Goal: Task Accomplishment & Management: Complete application form

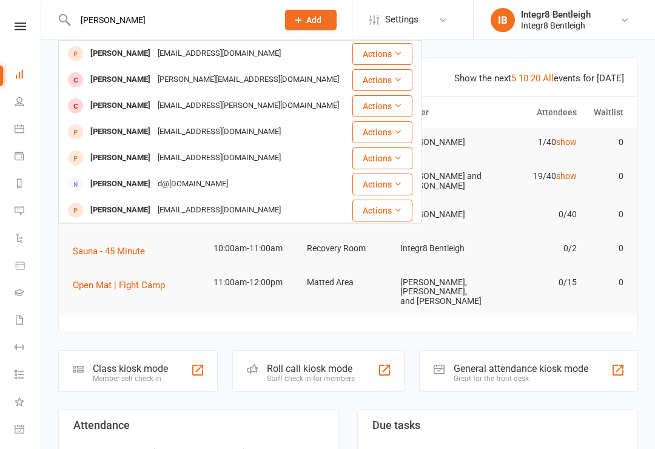
type input "[PERSON_NAME]"
click at [95, 55] on div "[PERSON_NAME]" at bounding box center [120, 54] width 67 height 18
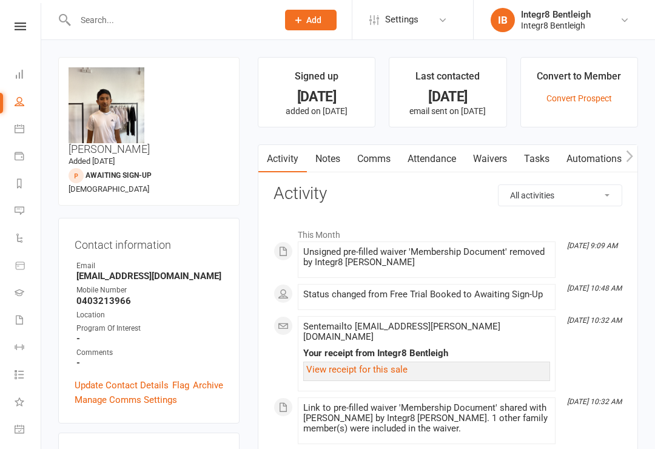
click at [493, 161] on link "Waivers" at bounding box center [489, 159] width 51 height 28
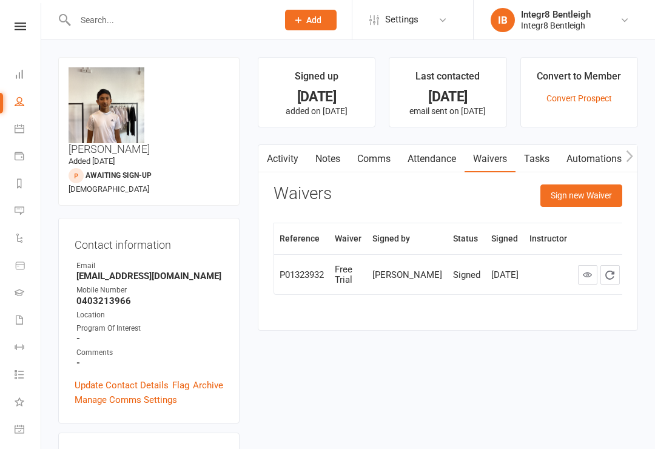
click at [581, 196] on button "Sign new Waiver" at bounding box center [581, 195] width 82 height 22
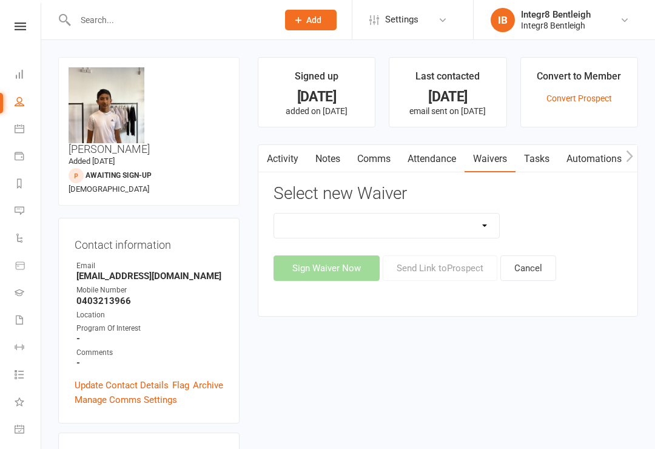
click at [449, 227] on select "10 Class Pass Cancellation Free Trial Hold Membership Document Mobility Worksho…" at bounding box center [386, 225] width 225 height 24
select select "10847"
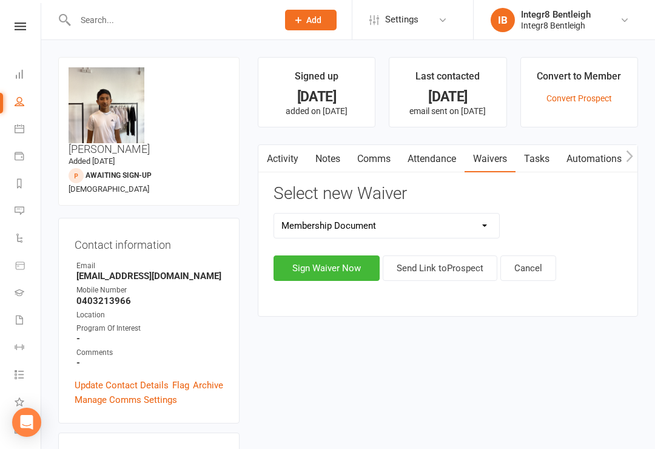
click at [342, 269] on button "Sign Waiver Now" at bounding box center [326, 267] width 106 height 25
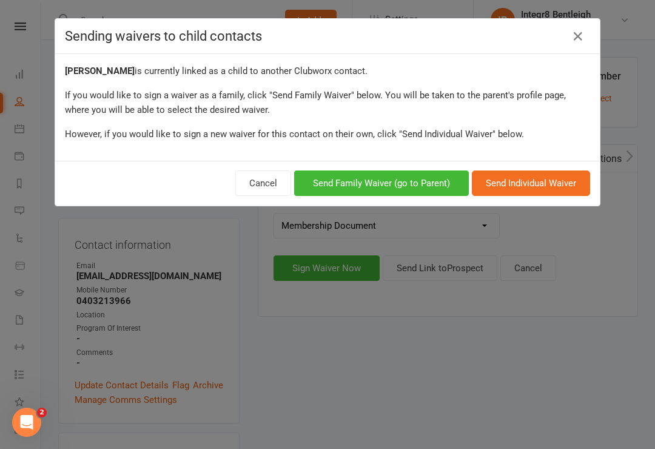
click at [412, 191] on button "Send Family Waiver (go to Parent)" at bounding box center [381, 182] width 175 height 25
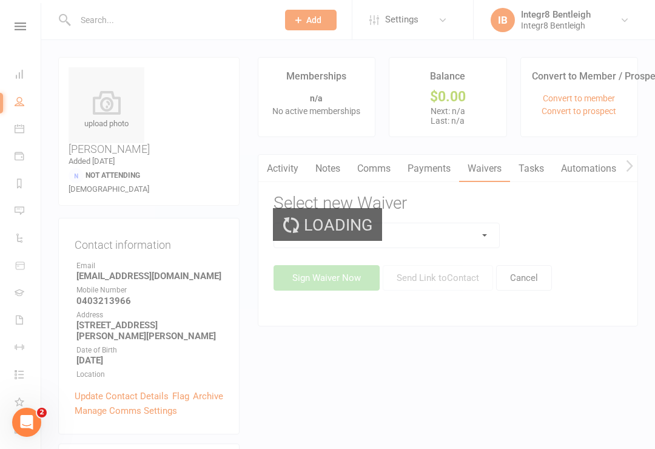
click at [456, 230] on select at bounding box center [386, 235] width 225 height 24
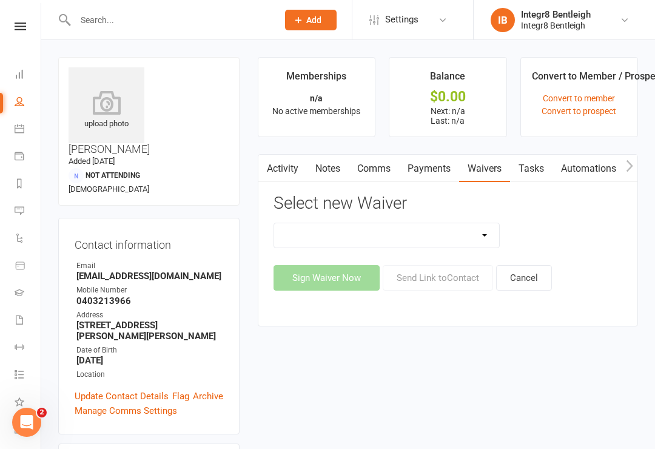
select select "10847"
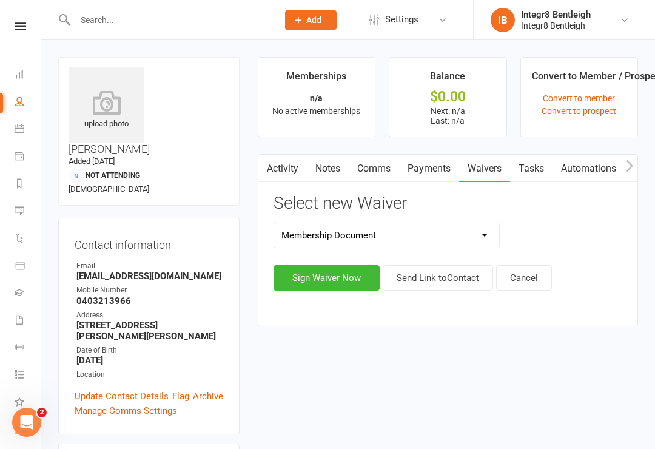
click at [352, 276] on button "Sign Waiver Now" at bounding box center [326, 277] width 106 height 25
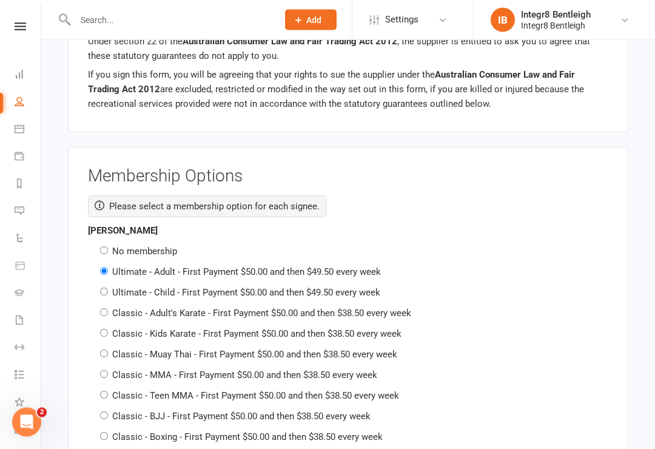
scroll to position [1804, 0]
click at [115, 246] on label "No membership" at bounding box center [144, 251] width 65 height 11
click at [108, 247] on input "No membership" at bounding box center [104, 251] width 8 height 8
radio input "true"
radio input "false"
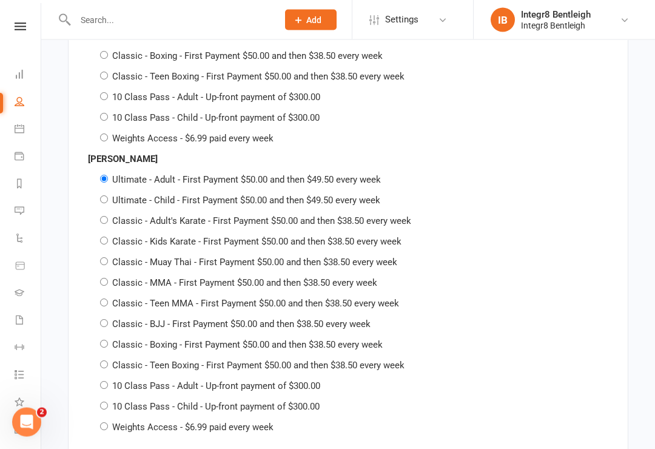
scroll to position [2202, 0]
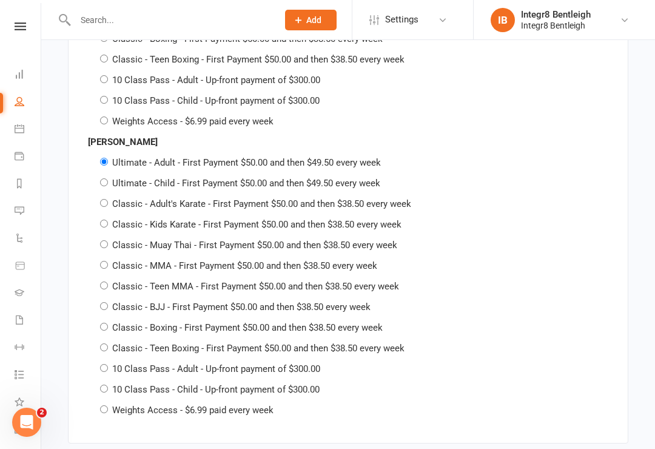
click at [106, 384] on input "10 Class Pass - Child - Up-front payment of $300.00" at bounding box center [104, 388] width 8 height 8
radio input "true"
radio input "false"
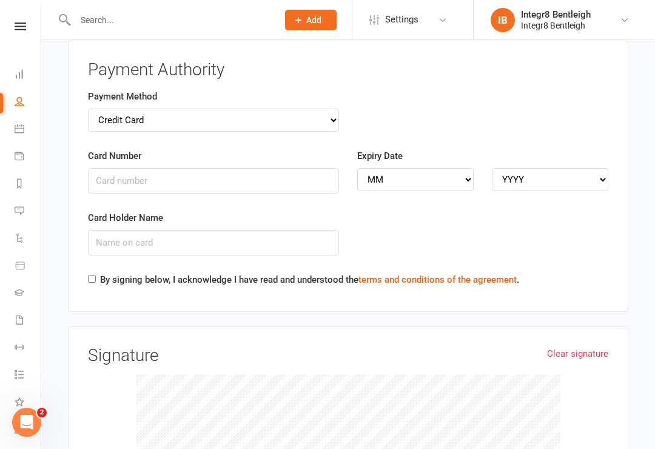
scroll to position [2888, 0]
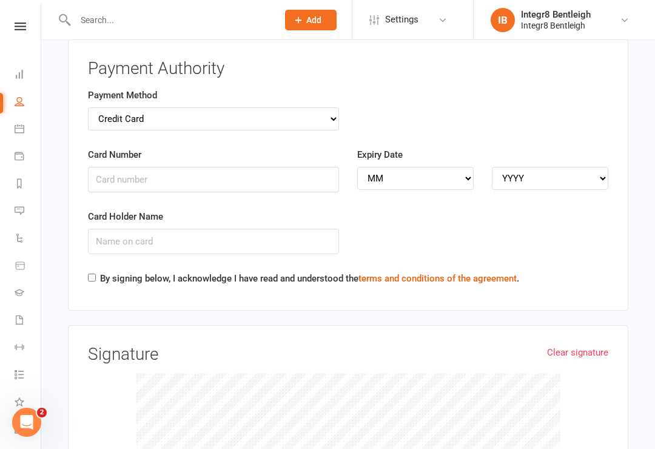
click at [581, 345] on link "Clear signature" at bounding box center [577, 352] width 61 height 15
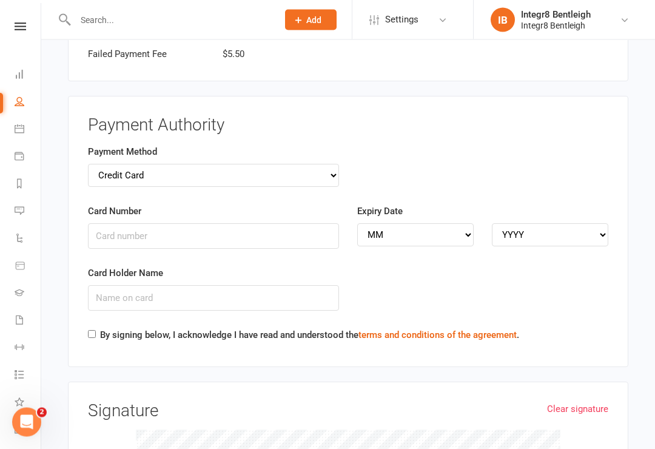
scroll to position [2828, 0]
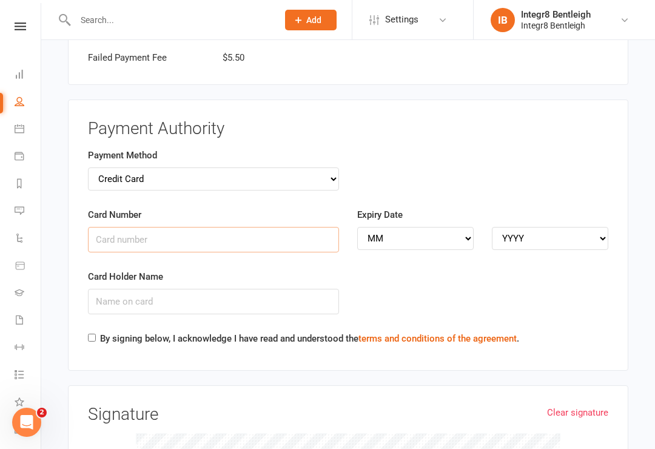
click at [179, 227] on input "Card Number" at bounding box center [213, 239] width 251 height 25
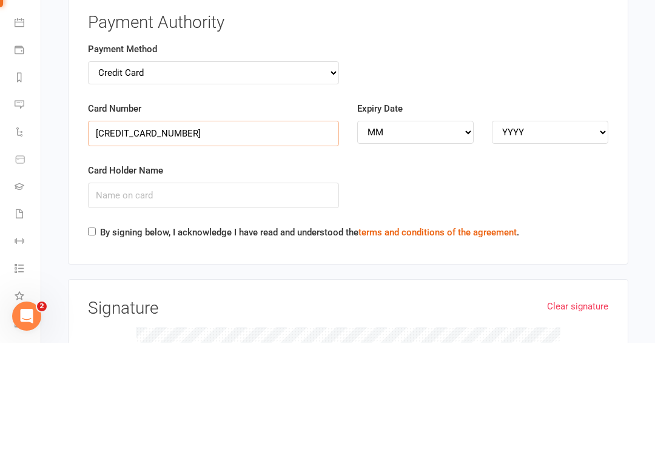
type input "[CREDIT_CARD_NUMBER]"
click at [446, 227] on select "MM 01 02 03 04 05 06 07 08 09 10 11 12" at bounding box center [415, 238] width 116 height 23
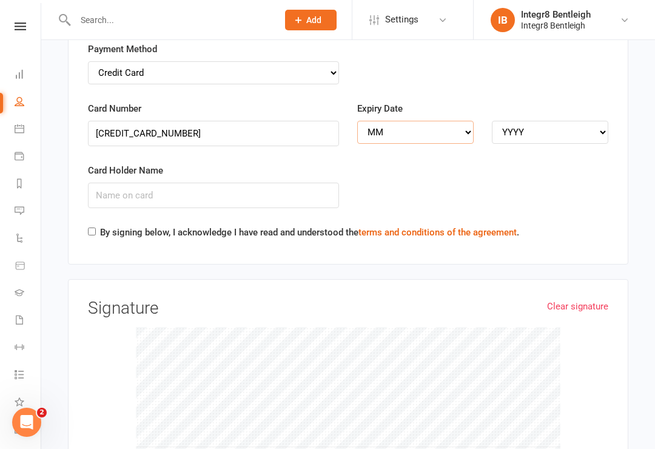
select select "03"
click at [548, 121] on select "YYYY 2025 2026 2027 2028 2029 2030 2031 2032 2033 2034" at bounding box center [550, 132] width 116 height 23
select select "2028"
click at [301, 182] on input "Card Holder Name" at bounding box center [213, 194] width 251 height 25
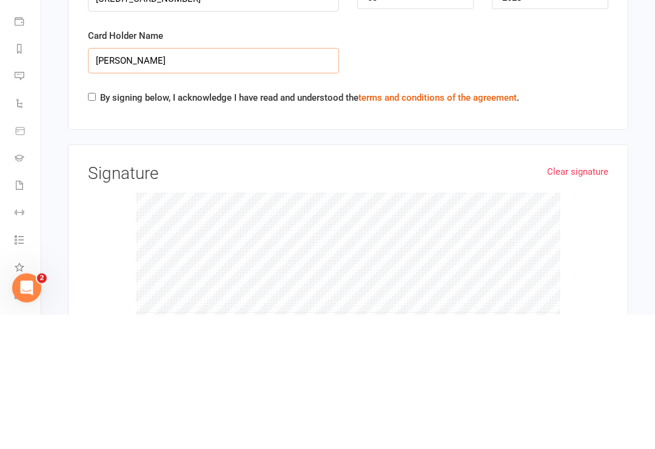
type input "[PERSON_NAME]"
click at [89, 227] on input "By signing below, I acknowledge I have read and understood the terms and condit…" at bounding box center [92, 231] width 8 height 8
checkbox input "true"
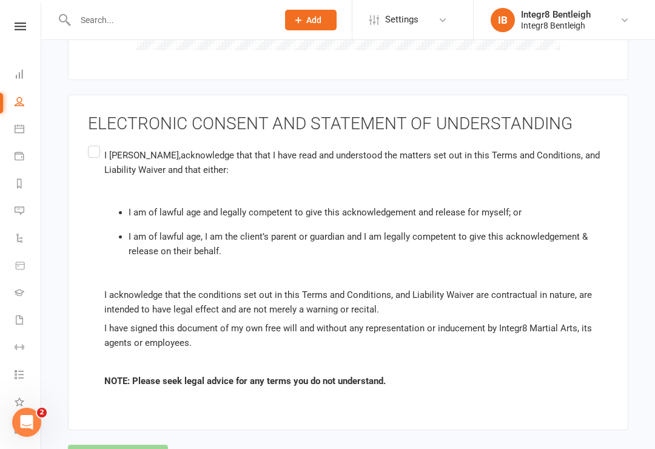
scroll to position [3408, 0]
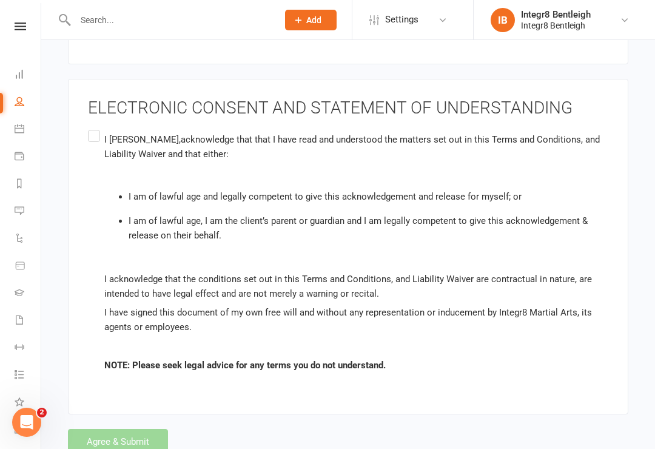
click at [92, 127] on label "I [PERSON_NAME] , acknowledge that that I have read and understood the matters …" at bounding box center [348, 252] width 520 height 250
click at [92, 127] on input "I [PERSON_NAME] , acknowledge that that I have read and understood the matters …" at bounding box center [92, 127] width 8 height 0
click at [114, 429] on button "Agree & Submit" at bounding box center [118, 441] width 100 height 25
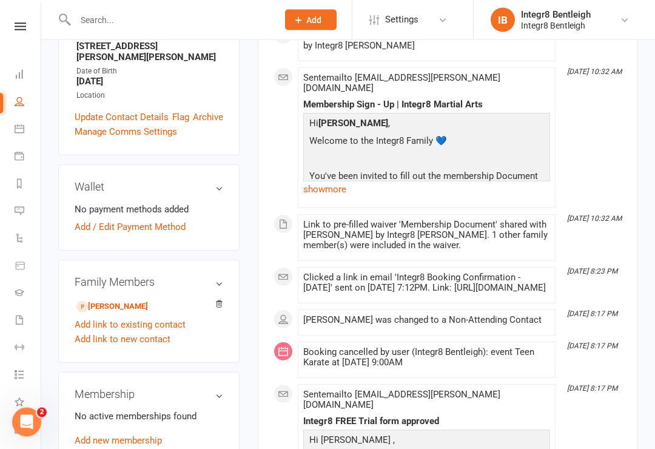
scroll to position [278, 0]
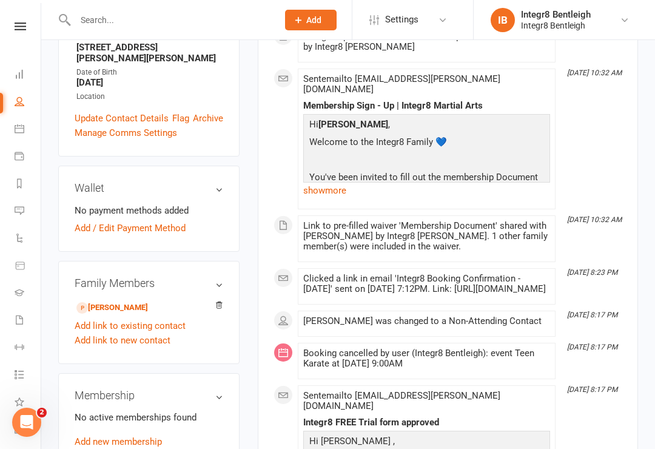
click at [85, 261] on div "Family Members [PERSON_NAME] - Child Add link to existing contact Add link to n…" at bounding box center [148, 312] width 181 height 103
click at [92, 301] on link "[PERSON_NAME]" at bounding box center [112, 307] width 72 height 13
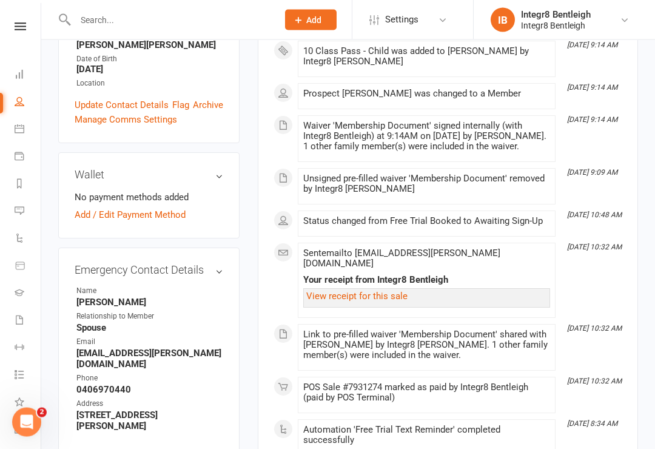
scroll to position [304, 0]
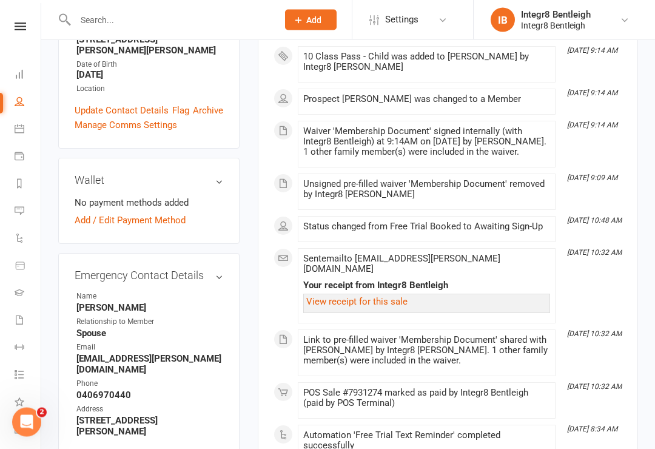
click at [389, 303] on link "View receipt for this sale" at bounding box center [356, 301] width 101 height 11
